Goal: Find specific page/section: Find specific page/section

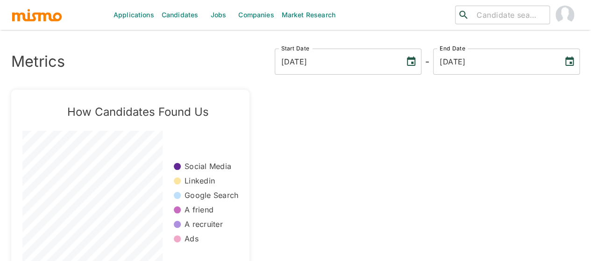
click at [216, 12] on link "Jobs" at bounding box center [218, 15] width 33 height 30
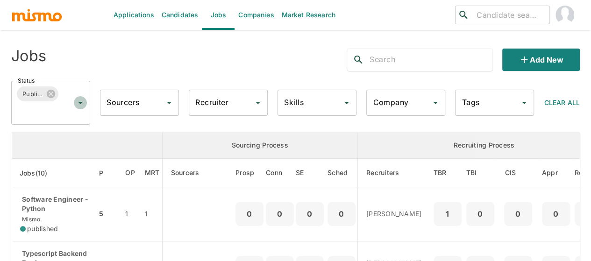
click at [78, 103] on icon "Open" at bounding box center [80, 102] width 11 height 11
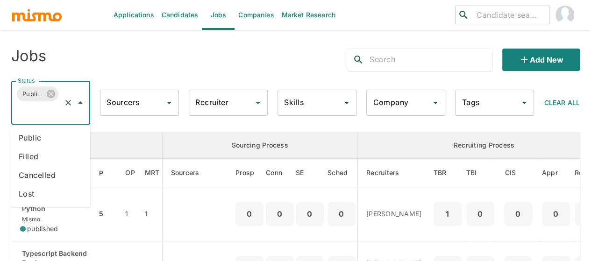
click at [32, 135] on li "Public" at bounding box center [50, 137] width 79 height 19
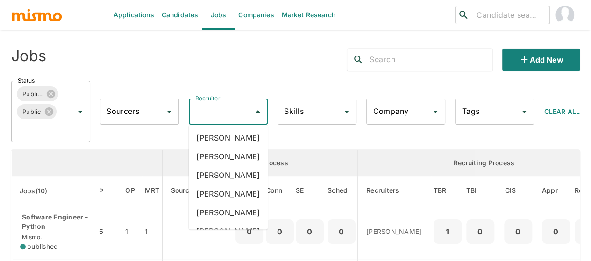
click at [206, 116] on input "Recruiter" at bounding box center [221, 112] width 57 height 18
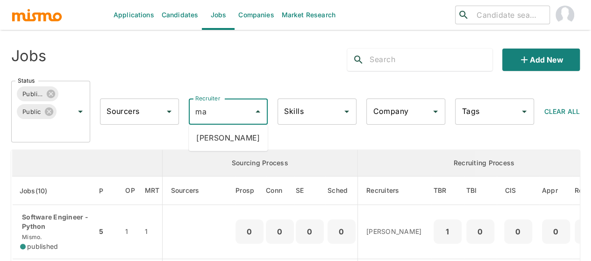
type input "mai"
click at [228, 139] on li "Maia Reyes" at bounding box center [228, 137] width 79 height 19
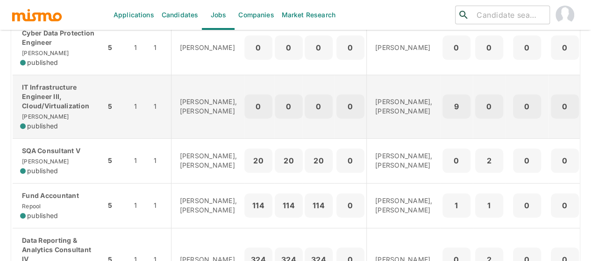
scroll to position [234, 0]
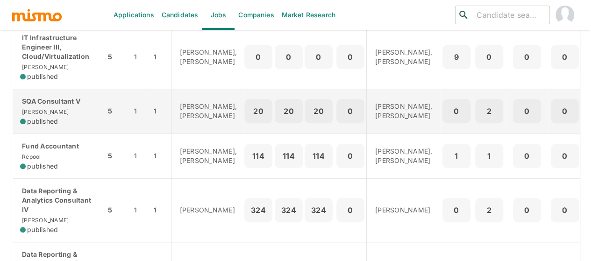
click at [49, 122] on span "published" at bounding box center [42, 121] width 31 height 9
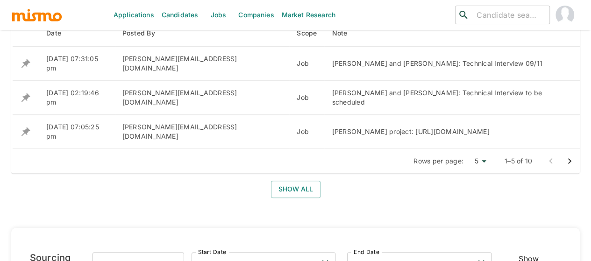
scroll to position [467, 0]
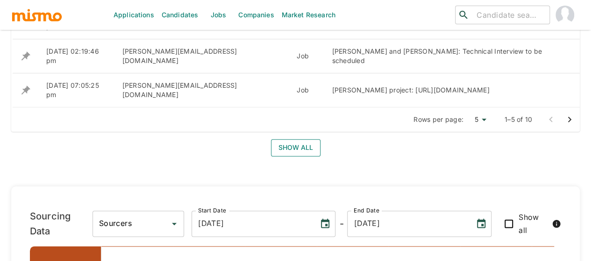
click at [298, 150] on button "Show all" at bounding box center [296, 147] width 50 height 17
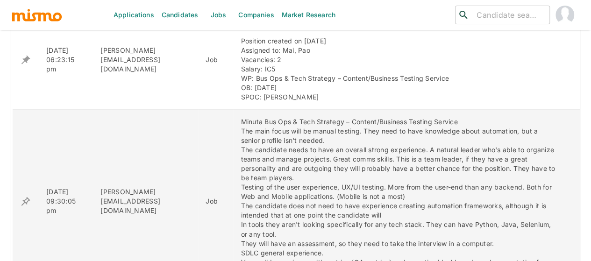
scroll to position [607, 0]
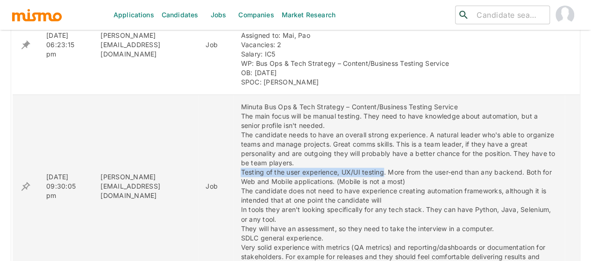
drag, startPoint x: 364, startPoint y: 133, endPoint x: 216, endPoint y: 133, distance: 148.6
click at [233, 133] on td "Minuta Bus Ops & Tech Strategy – Content/Business Testing Service The main focu…" at bounding box center [399, 187] width 332 height 184
copy div "Testing of the user experience, UX/UI testing"
click at [332, 211] on div "Minuta Bus Ops & Tech Strategy – Content/Business Testing Service The main focu…" at bounding box center [399, 186] width 317 height 168
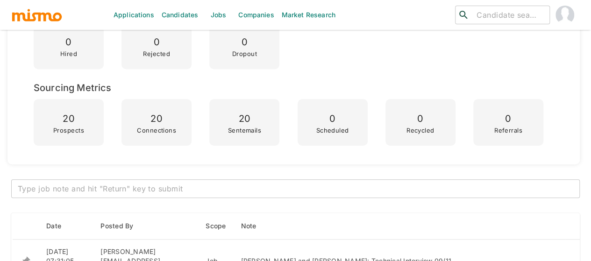
scroll to position [140, 0]
